Goal: Check status: Check status

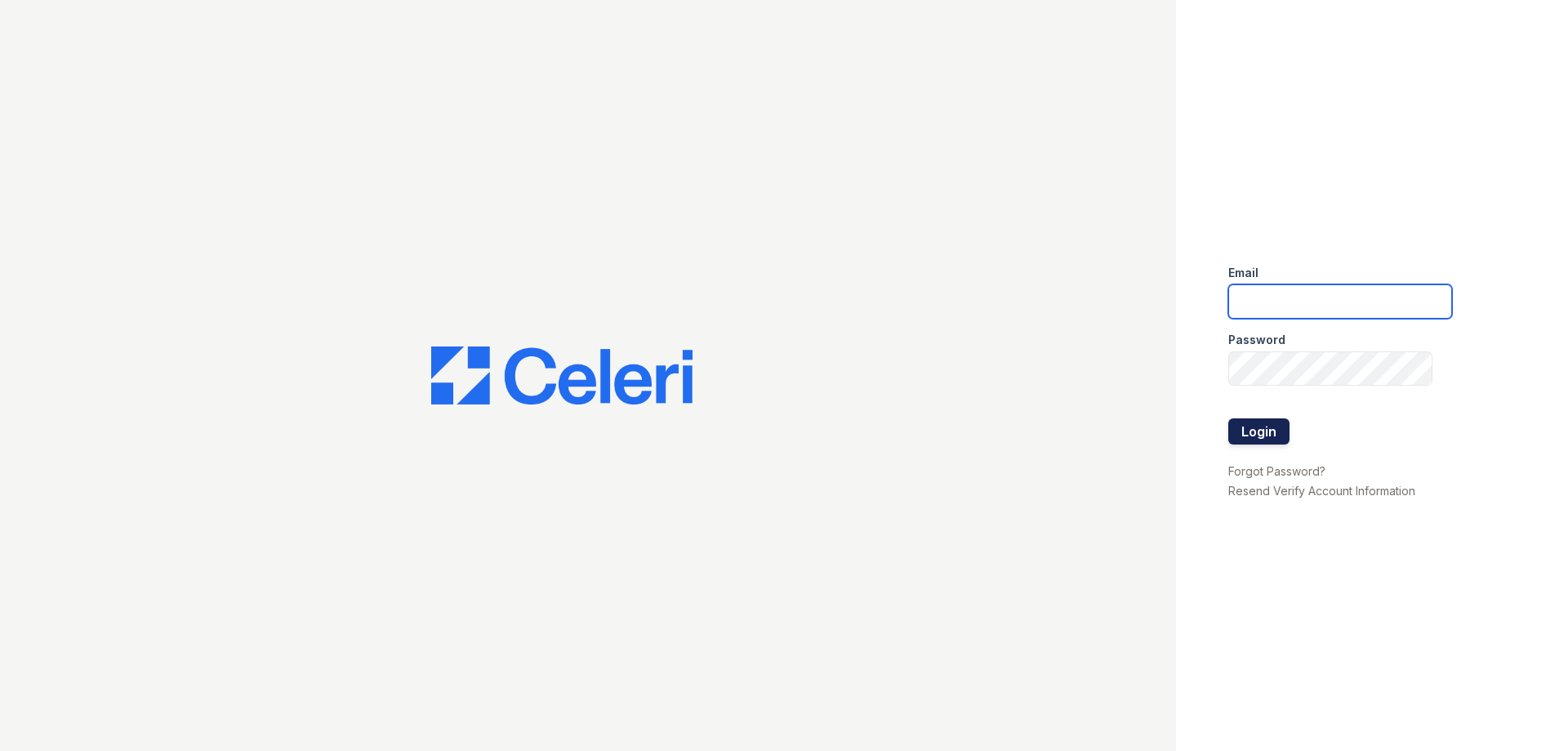
type input "[DOMAIN_NAME][EMAIL_ADDRESS][DOMAIN_NAME]"
click at [1245, 424] on button "Login" at bounding box center [1259, 431] width 61 height 26
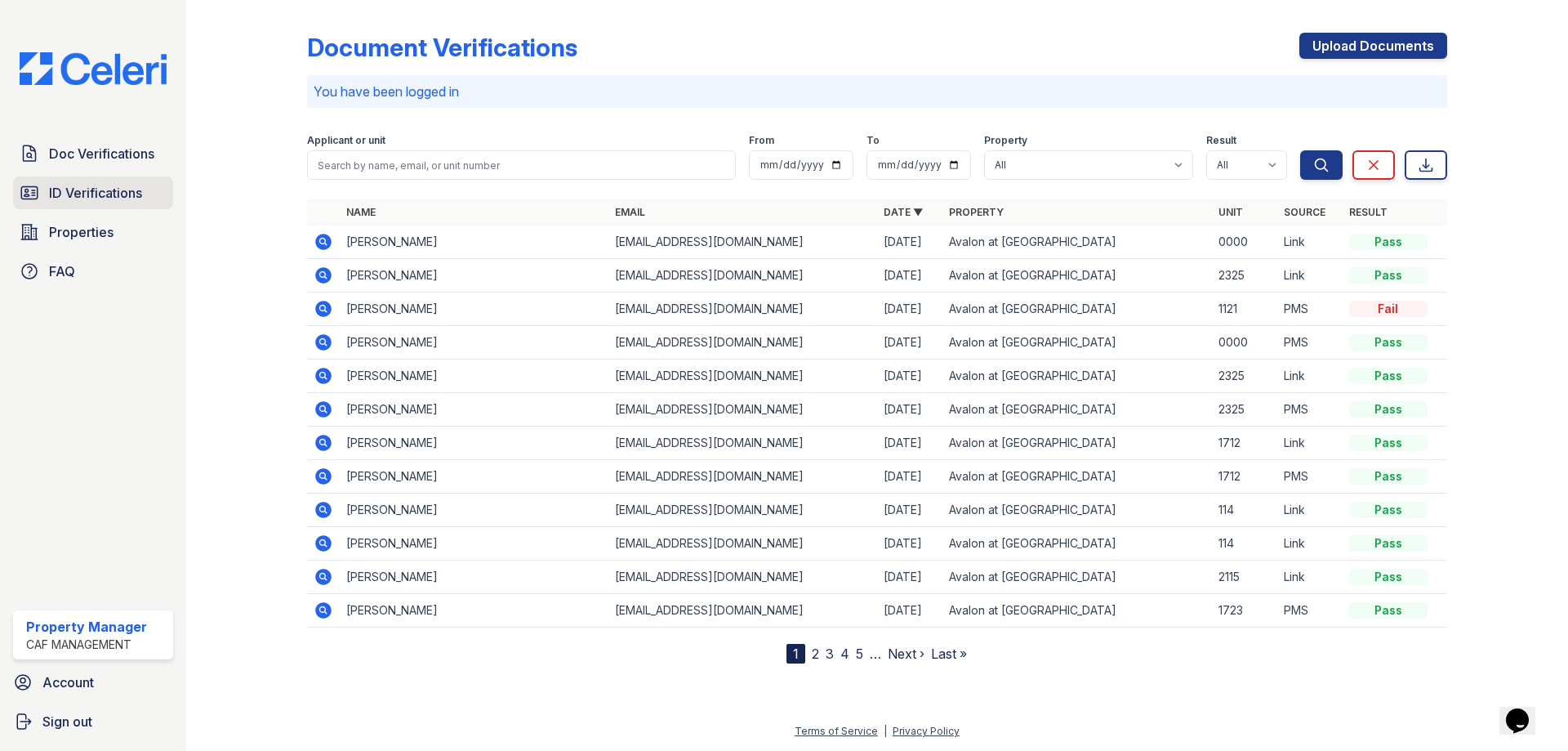
click at [99, 195] on span "ID Verifications" at bounding box center [95, 193] width 93 height 20
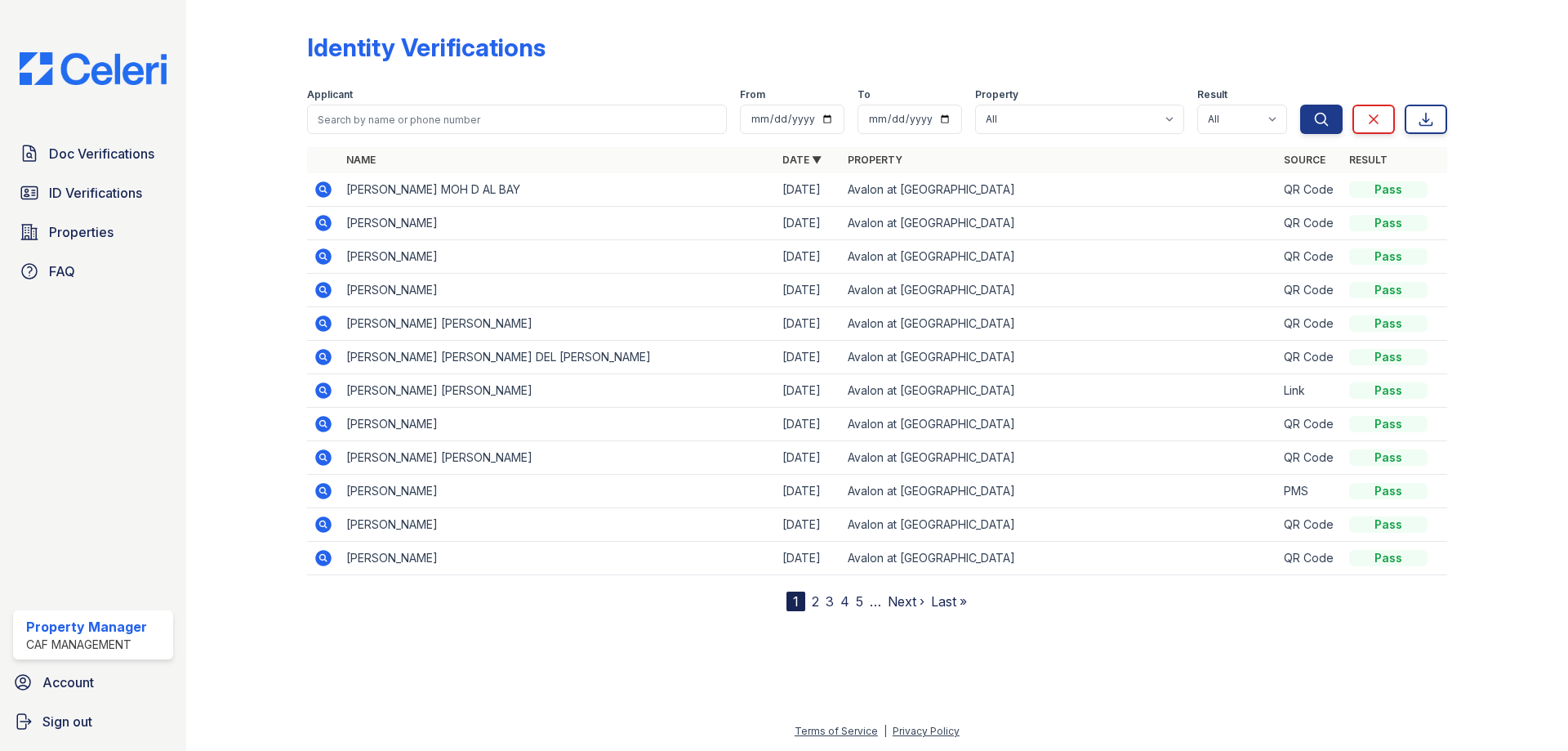
click at [325, 286] on icon at bounding box center [324, 290] width 17 height 17
